Goal: Obtain resource: Obtain resource

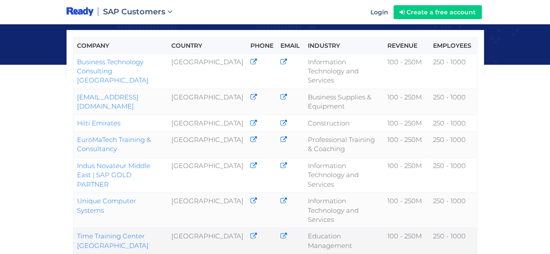
scroll to position [133, 0]
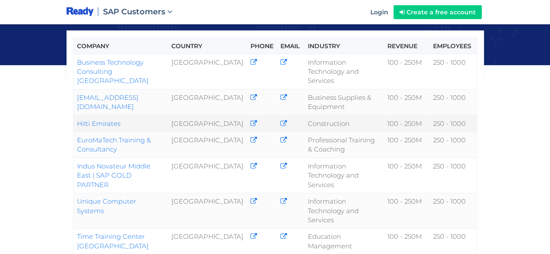
drag, startPoint x: 137, startPoint y: 117, endPoint x: 75, endPoint y: 111, distance: 62.5
click at [75, 115] on td "Hilti Emirates" at bounding box center [120, 123] width 95 height 17
copy link "Hilti Emirates"
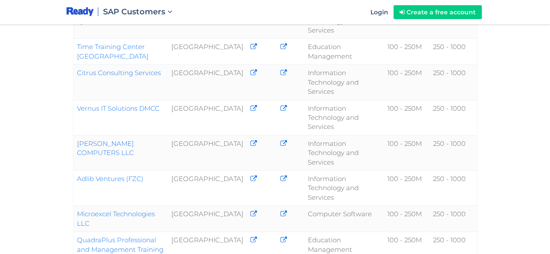
scroll to position [338, 0]
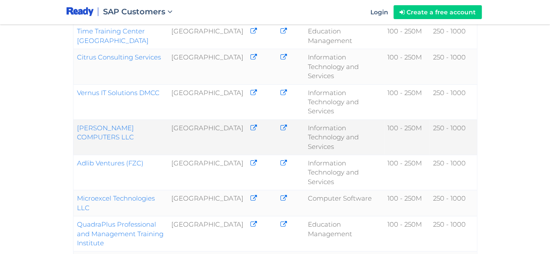
drag, startPoint x: 181, startPoint y: 124, endPoint x: 75, endPoint y: 126, distance: 106.2
click at [75, 126] on td "[PERSON_NAME] COMPUTERS LLC" at bounding box center [120, 137] width 95 height 35
copy link "[PERSON_NAME] COMPUTERS LLC"
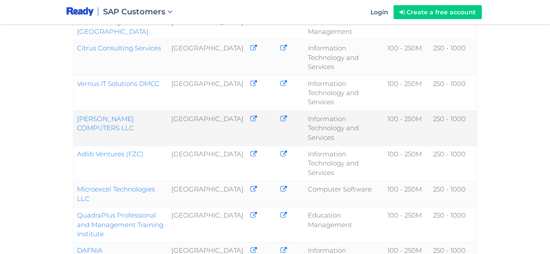
scroll to position [348, 0]
copy link "[PERSON_NAME] COMPUTERS LLC"
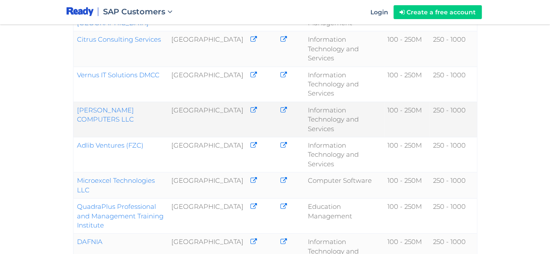
scroll to position [357, 0]
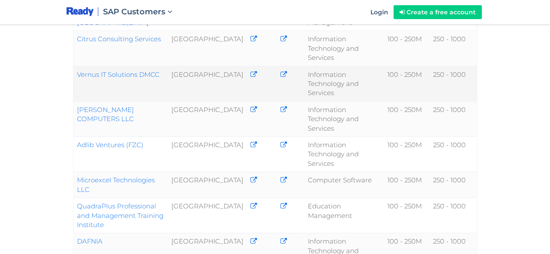
drag, startPoint x: 175, startPoint y: 68, endPoint x: 75, endPoint y: 77, distance: 100.5
click at [75, 77] on td "Vernus IT Solutions DMCC" at bounding box center [120, 83] width 95 height 35
copy link "Vernus IT Solutions DMCC"
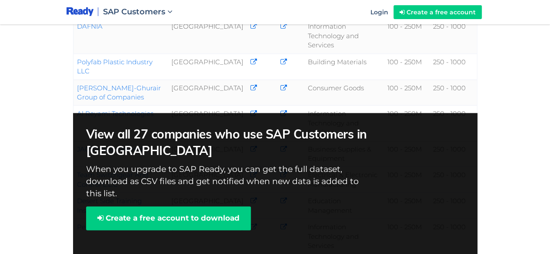
scroll to position [572, 0]
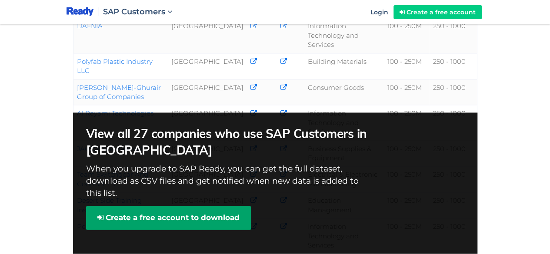
click at [150, 206] on link "Create a free account to download" at bounding box center [168, 217] width 165 height 23
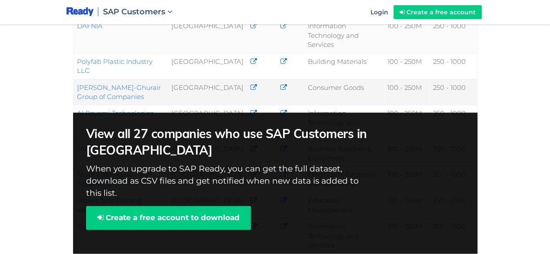
scroll to position [583, 0]
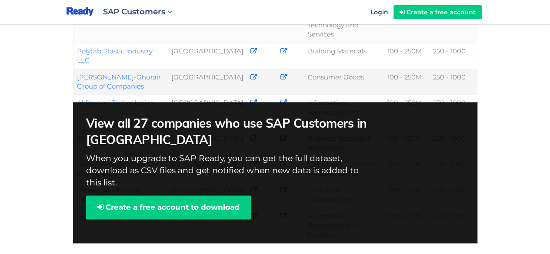
drag, startPoint x: 121, startPoint y: 73, endPoint x: 75, endPoint y: 61, distance: 47.2
click at [75, 69] on td "[PERSON_NAME]-Ghurair Group of Companies" at bounding box center [120, 82] width 95 height 26
copy link "[PERSON_NAME]-Ghurair Group of Companies"
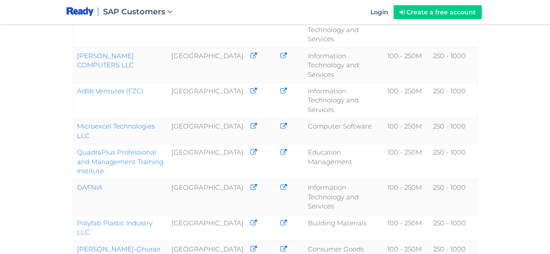
scroll to position [397, 0]
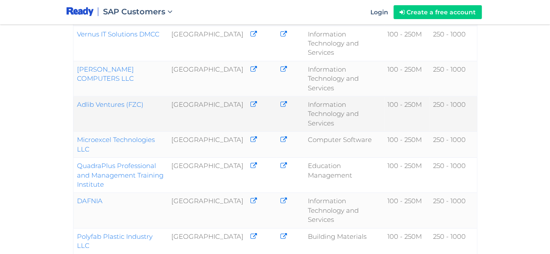
drag, startPoint x: 162, startPoint y: 106, endPoint x: 75, endPoint y: 98, distance: 86.9
click at [75, 98] on td "Adlib Ventures (FZC)" at bounding box center [120, 114] width 95 height 35
copy link "Adlib Ventures (FZC)"
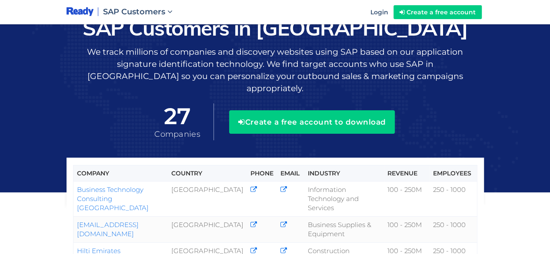
scroll to position [5, 0]
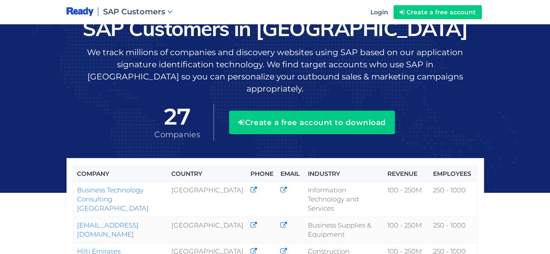
click at [177, 112] on span "27" at bounding box center [177, 116] width 46 height 25
